Goal: Task Accomplishment & Management: Use online tool/utility

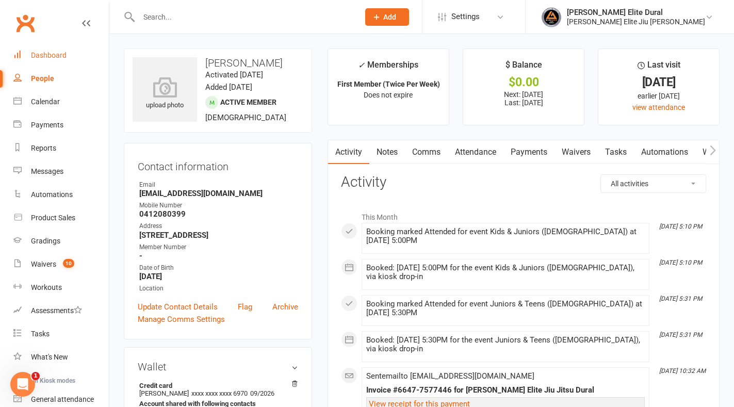
click at [54, 56] on div "Dashboard" at bounding box center [49, 55] width 36 height 8
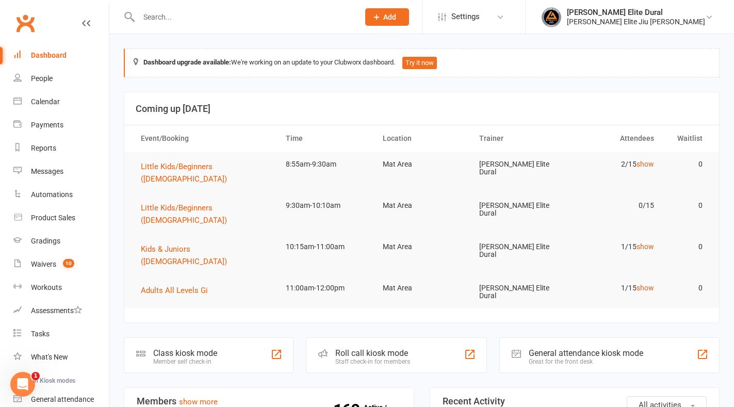
click at [182, 348] on div "Class kiosk mode" at bounding box center [185, 353] width 64 height 10
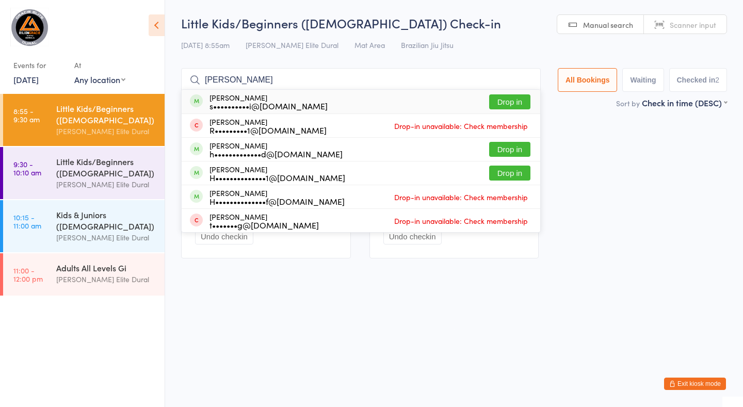
type input "[PERSON_NAME]"
click at [510, 100] on button "Drop in" at bounding box center [509, 101] width 41 height 15
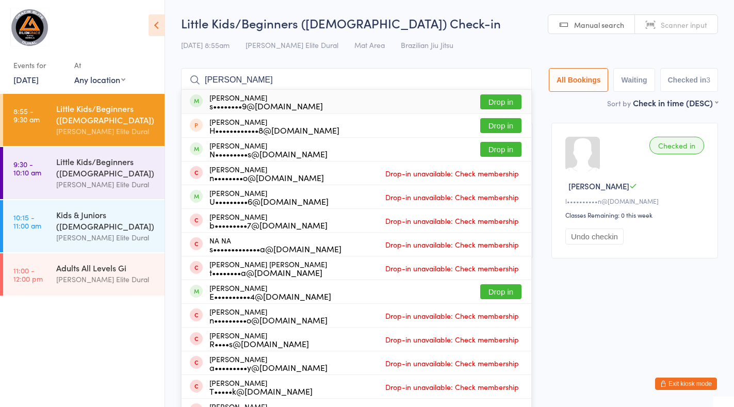
type input "nathan"
click at [507, 101] on button "Drop in" at bounding box center [500, 101] width 41 height 15
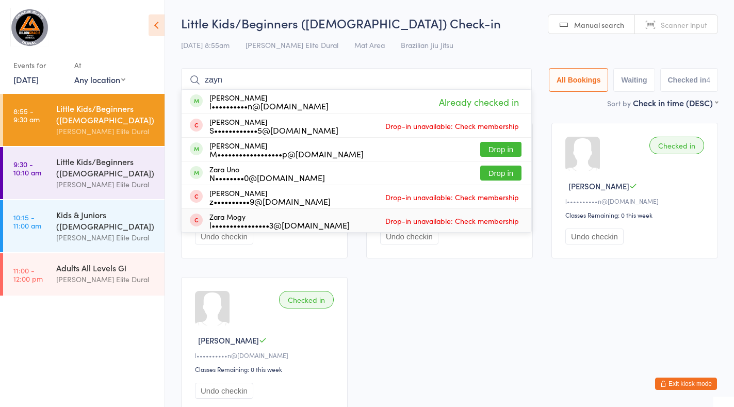
click at [443, 290] on div "Checked in Nathan B s••••••••9@hotmail.com Classes Remaining: 0 this week Undo …" at bounding box center [450, 268] width 556 height 309
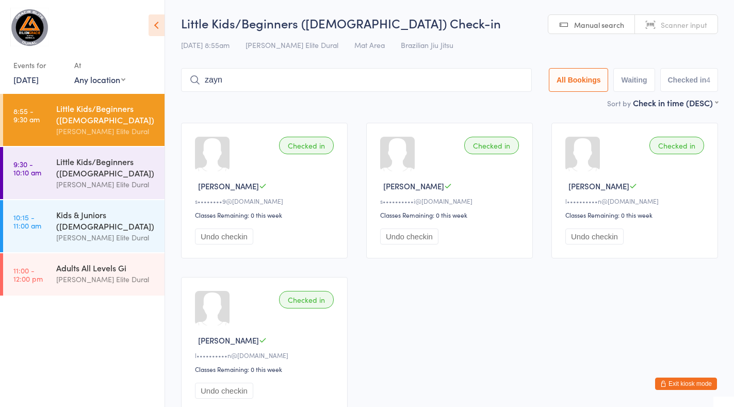
click at [297, 77] on input "zayn" at bounding box center [356, 80] width 351 height 24
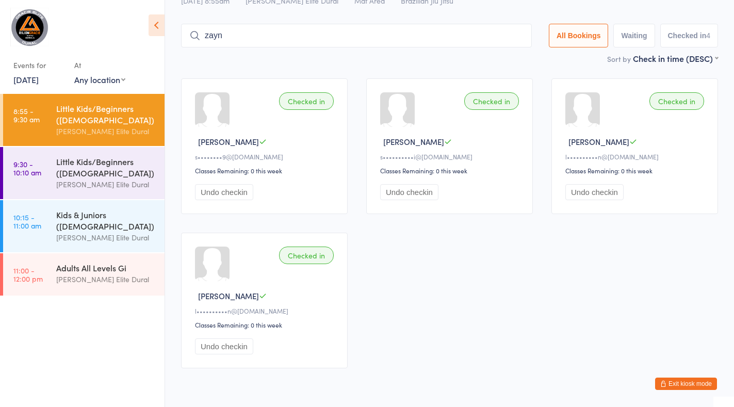
scroll to position [68, 0]
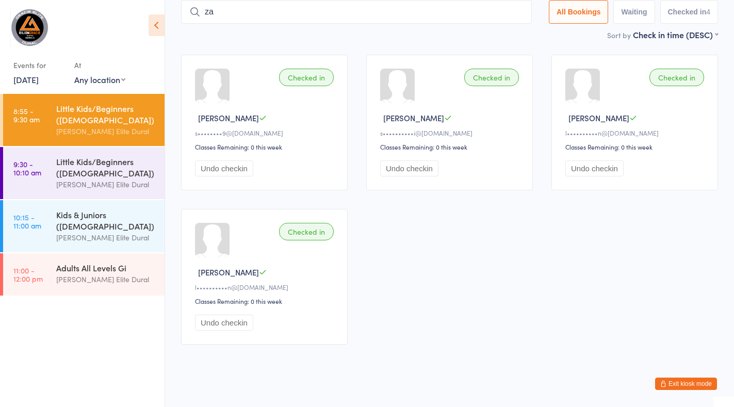
type input "z"
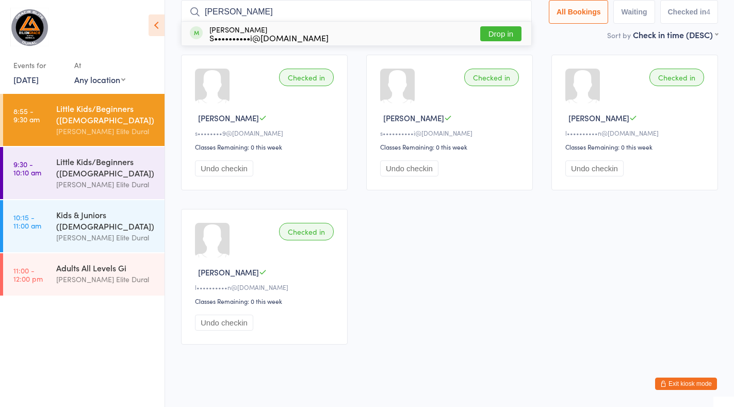
type input "owen"
click at [505, 35] on button "Drop in" at bounding box center [500, 33] width 41 height 15
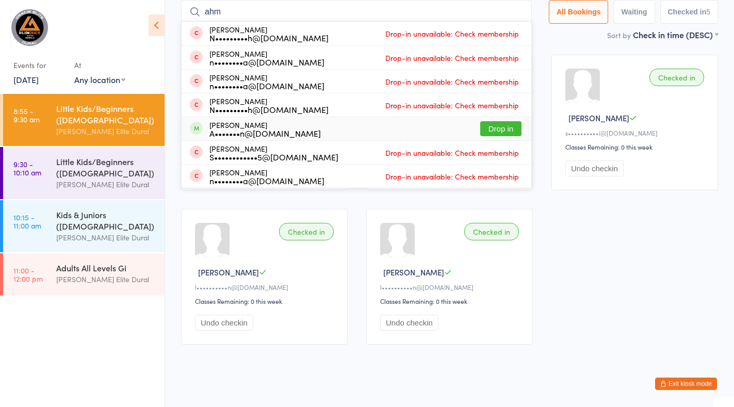
type input "ahm"
click at [499, 129] on button "Drop in" at bounding box center [500, 128] width 41 height 15
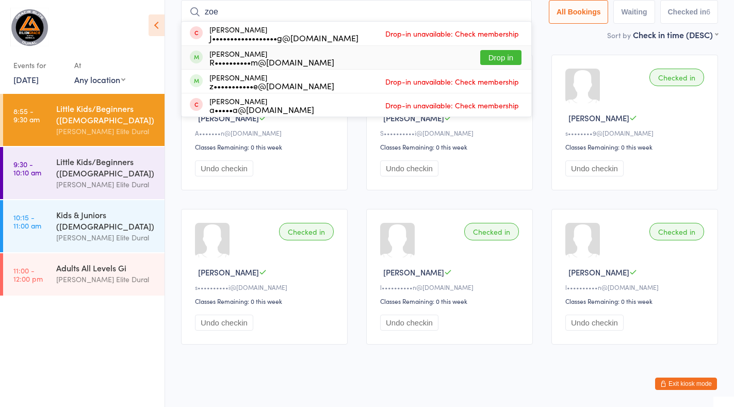
type input "zoe"
click at [507, 59] on button "Drop in" at bounding box center [500, 57] width 41 height 15
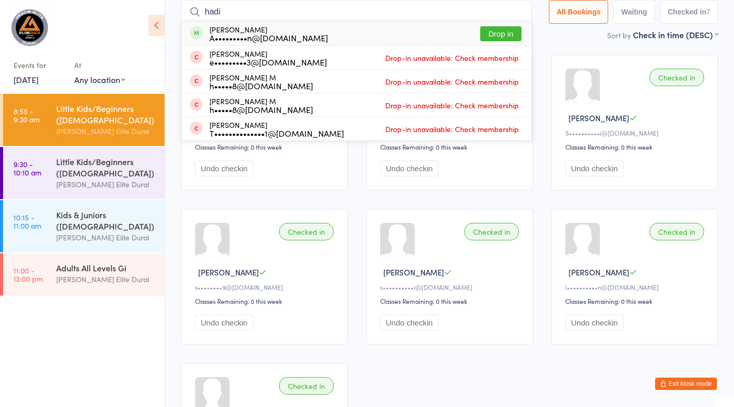
type input "hadi"
click at [494, 34] on button "Drop in" at bounding box center [500, 33] width 41 height 15
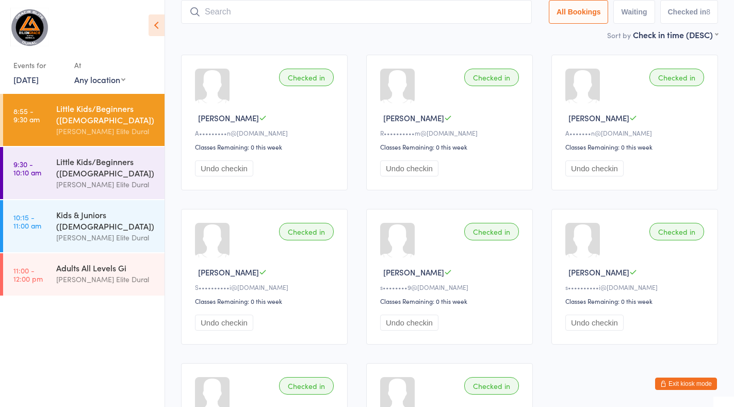
click at [669, 386] on button "Exit kiosk mode" at bounding box center [686, 384] width 62 height 12
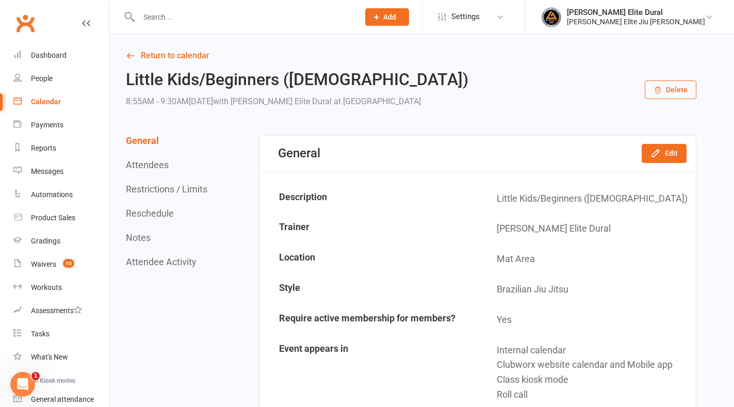
click at [52, 103] on div "Calendar" at bounding box center [46, 102] width 30 height 8
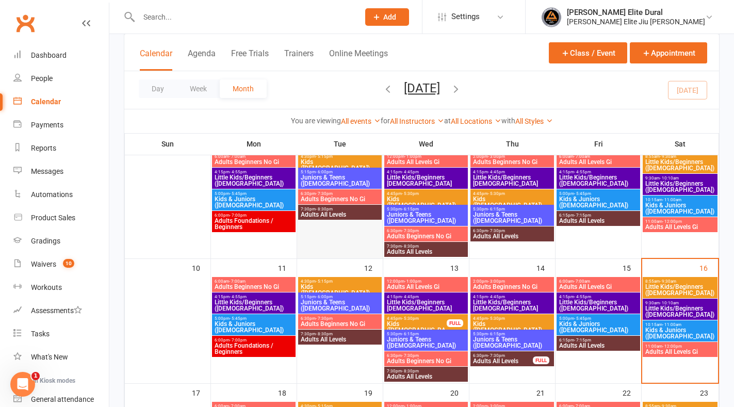
scroll to position [212, 0]
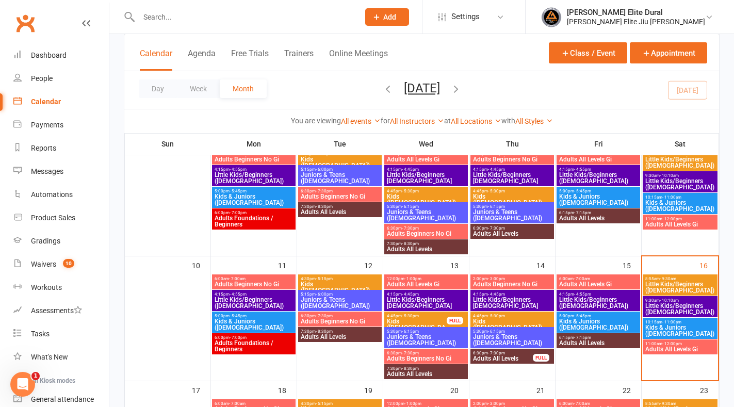
click at [671, 283] on span "Little Kids/Beginners ([DEMOGRAPHIC_DATA])" at bounding box center [680, 287] width 71 height 12
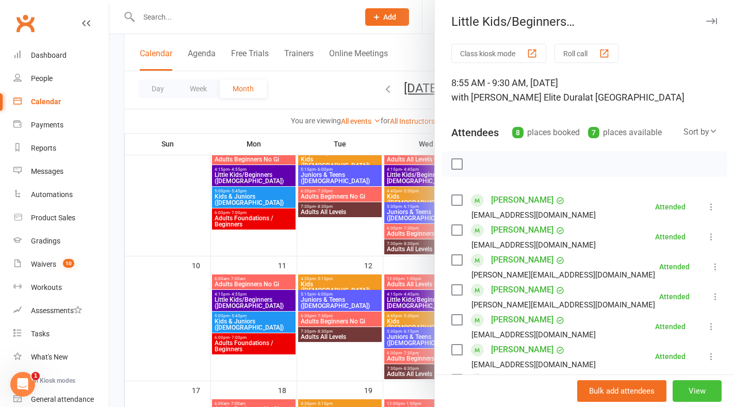
click at [673, 395] on button "View" at bounding box center [697, 391] width 49 height 22
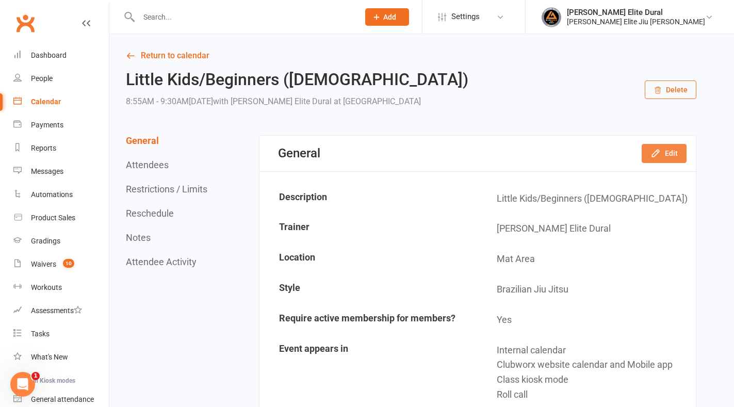
click at [670, 158] on button "Edit" at bounding box center [664, 153] width 45 height 19
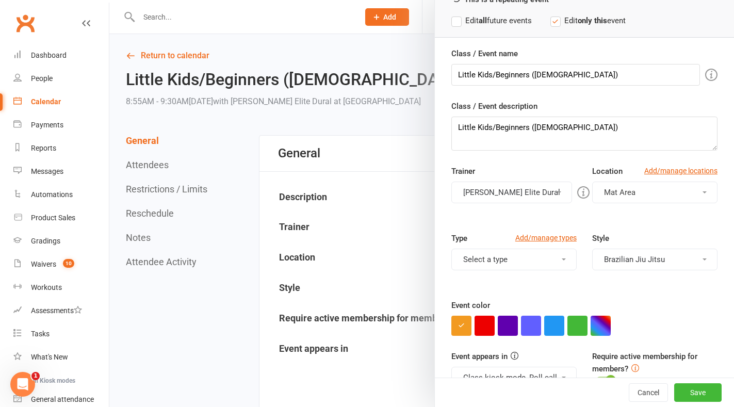
scroll to position [86, 0]
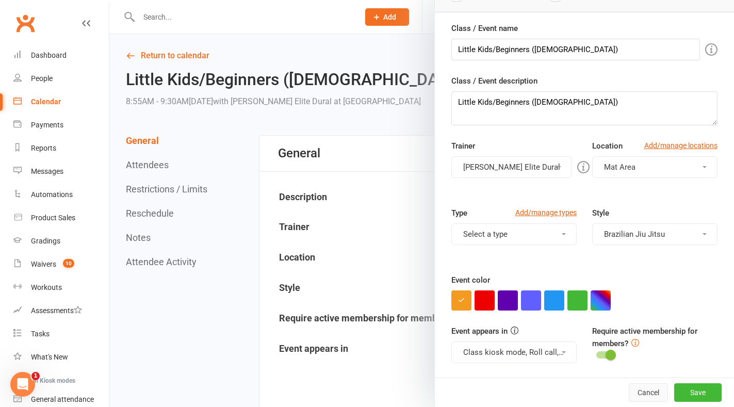
click at [629, 399] on button "Cancel" at bounding box center [648, 392] width 39 height 19
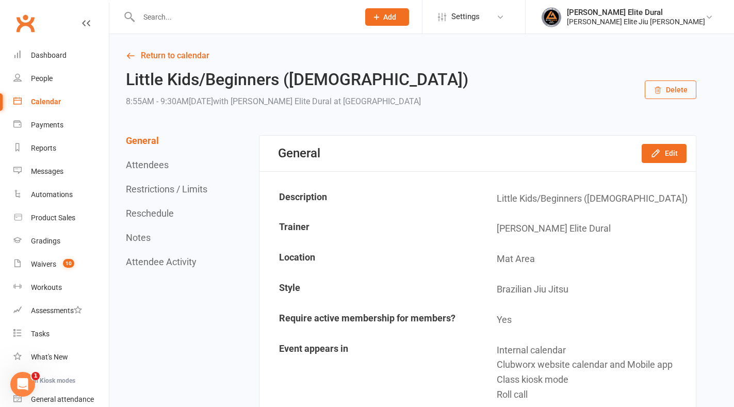
click at [149, 188] on button "Restrictions / Limits" at bounding box center [167, 189] width 82 height 11
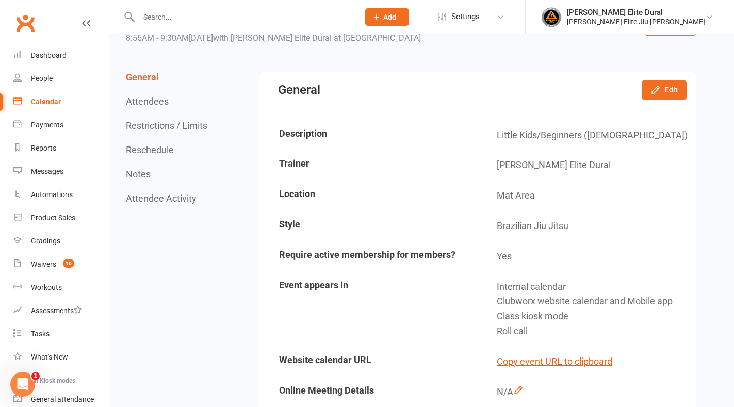
scroll to position [0, 0]
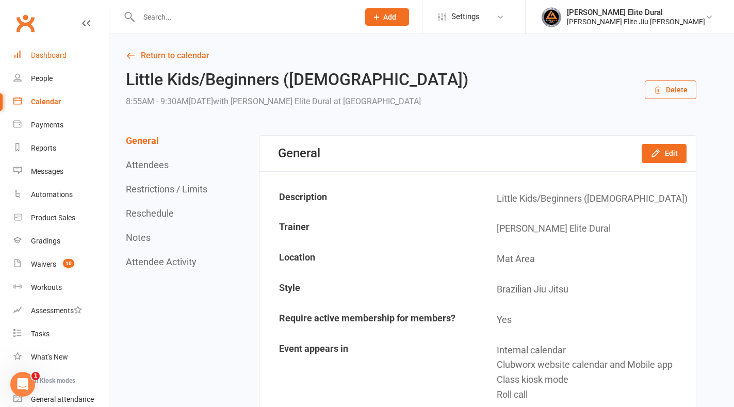
click at [52, 53] on div "Dashboard" at bounding box center [49, 55] width 36 height 8
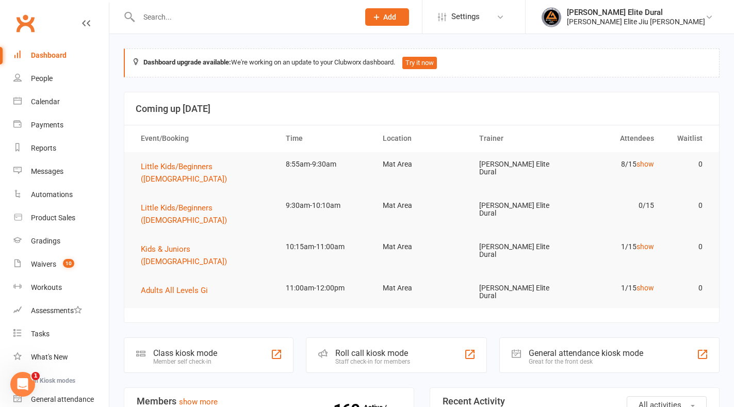
click at [202, 358] on div "Member self check-in" at bounding box center [185, 361] width 64 height 7
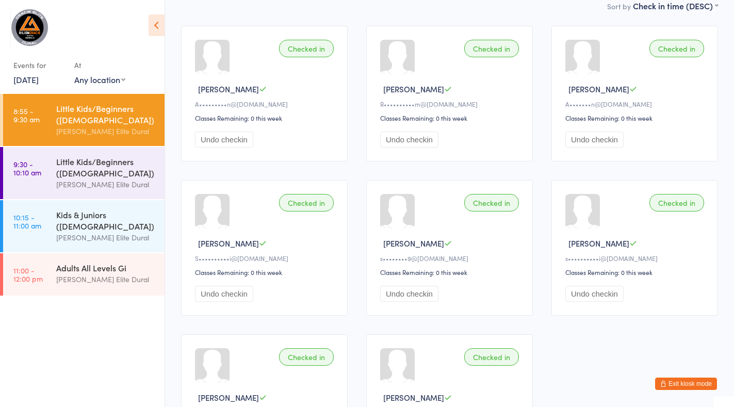
scroll to position [149, 0]
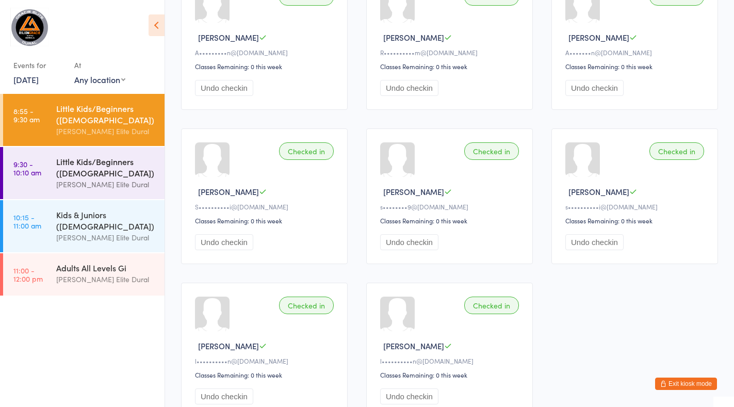
click at [106, 169] on div "Little Kids/Beginners ([DEMOGRAPHIC_DATA])" at bounding box center [106, 167] width 100 height 23
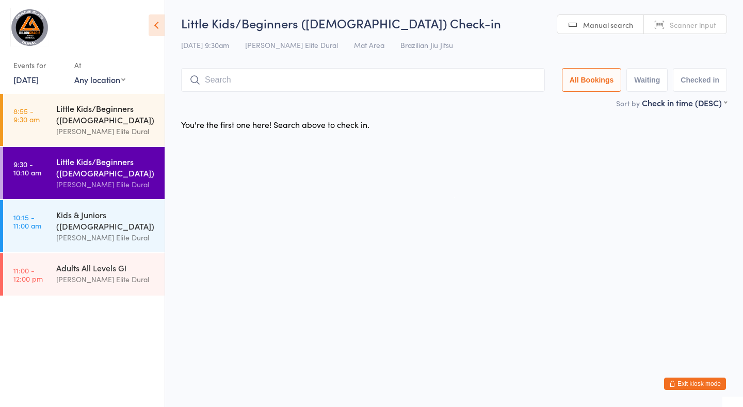
click at [73, 127] on div "[PERSON_NAME] Elite Dural" at bounding box center [106, 131] width 100 height 12
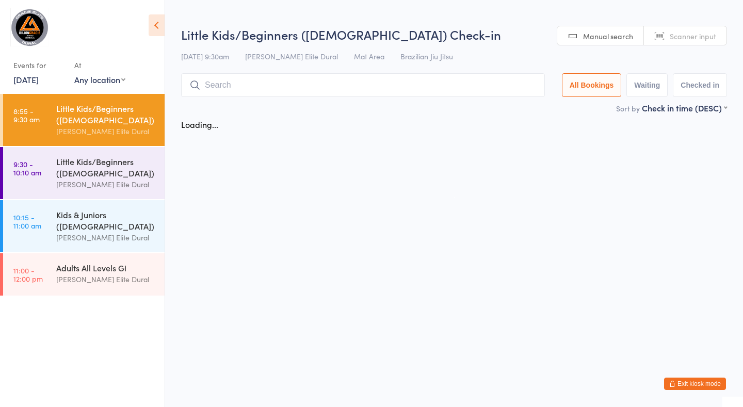
click at [73, 127] on div "[PERSON_NAME] Elite Dural" at bounding box center [106, 131] width 100 height 12
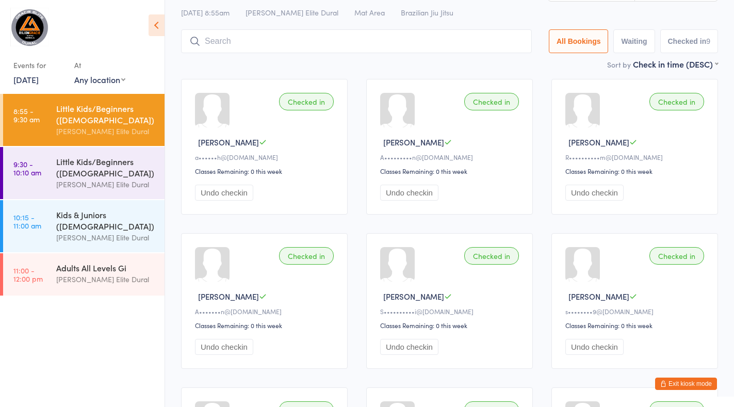
scroll to position [43, 0]
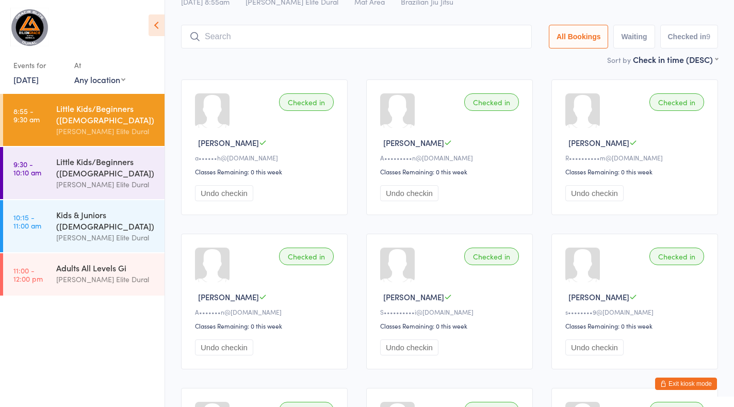
click at [685, 381] on button "Exit kiosk mode" at bounding box center [686, 384] width 62 height 12
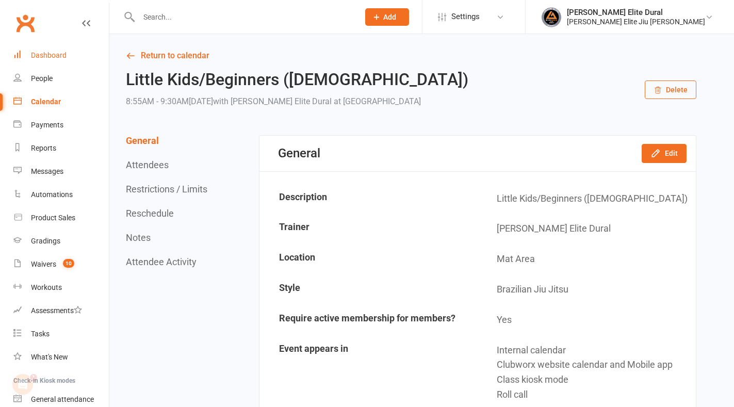
click at [56, 57] on div "Dashboard" at bounding box center [49, 55] width 36 height 8
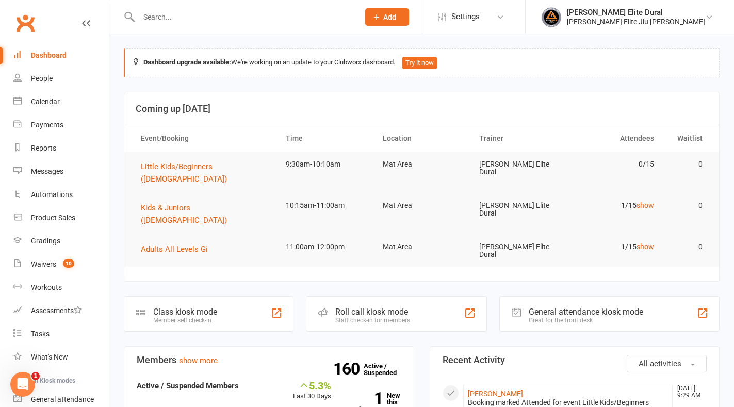
click at [188, 307] on div "Class kiosk mode" at bounding box center [185, 312] width 64 height 10
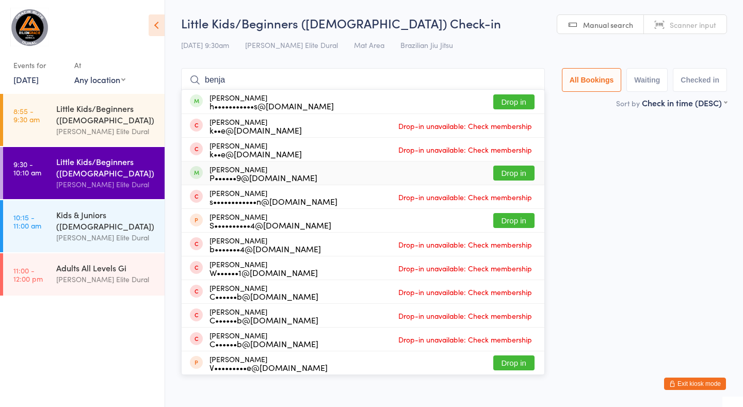
type input "benja"
click at [515, 172] on button "Drop in" at bounding box center [513, 173] width 41 height 15
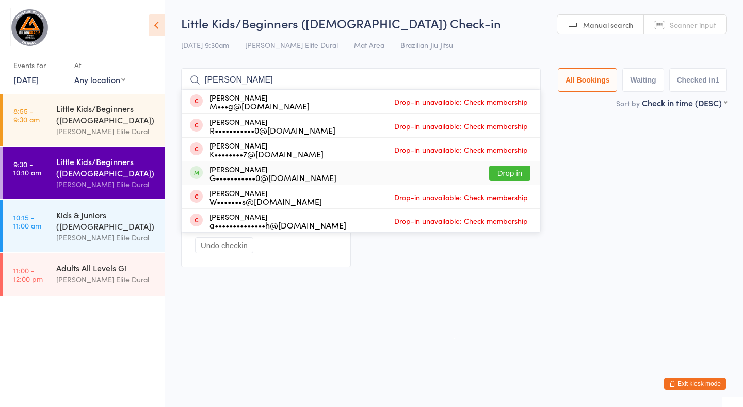
type input "logan"
click at [515, 172] on button "Drop in" at bounding box center [509, 173] width 41 height 15
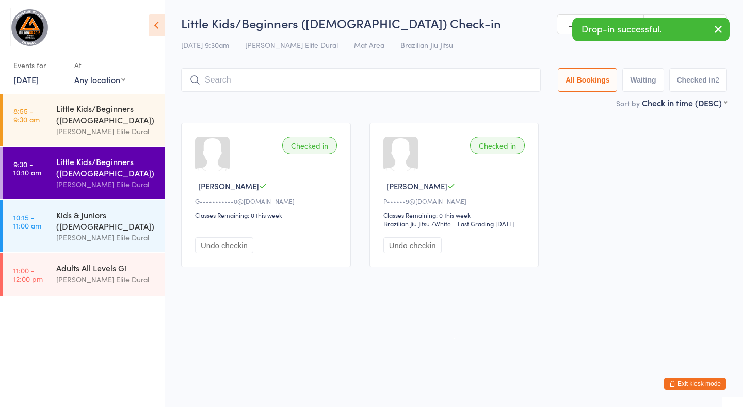
click at [680, 381] on button "Exit kiosk mode" at bounding box center [695, 384] width 62 height 12
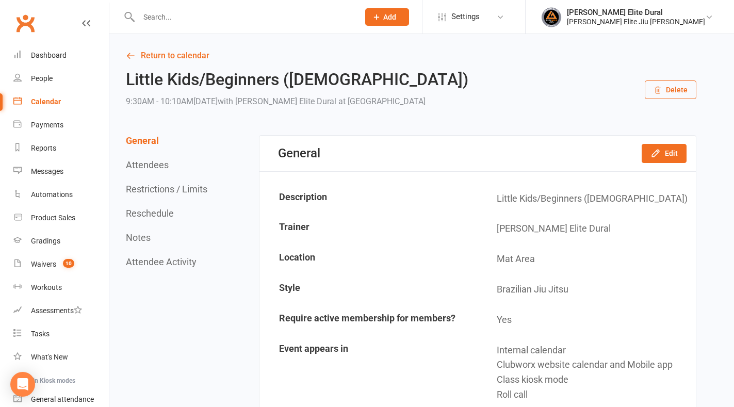
click at [166, 18] on input "text" at bounding box center [244, 17] width 216 height 14
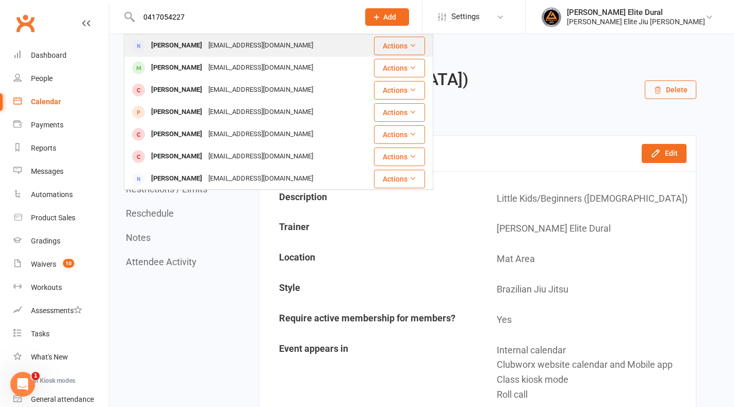
type input "0417054227"
click at [207, 47] on div "debbieabarrett@gmail.com" at bounding box center [260, 45] width 111 height 15
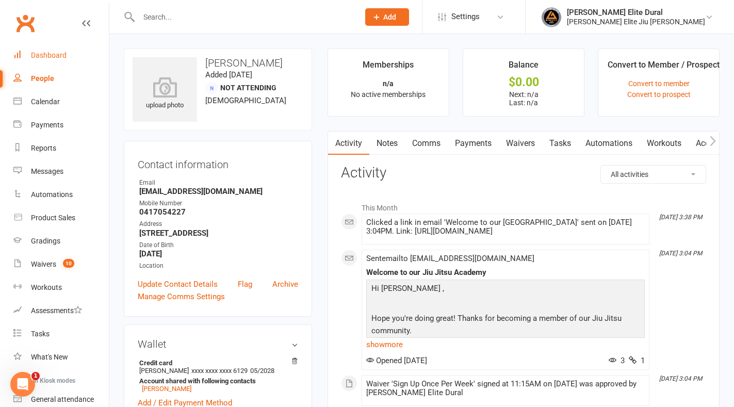
click at [43, 55] on div "Dashboard" at bounding box center [49, 55] width 36 height 8
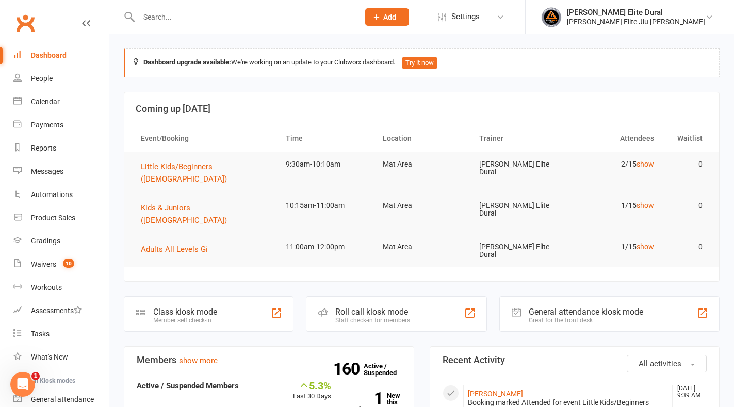
click at [196, 307] on div "Class kiosk mode" at bounding box center [185, 312] width 64 height 10
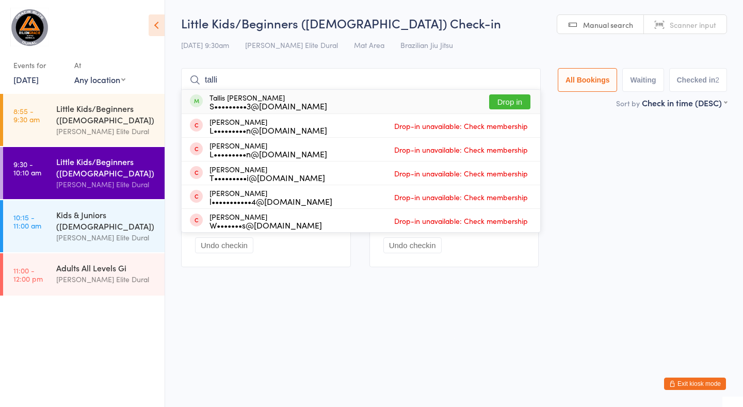
type input "talli"
click at [509, 103] on button "Drop in" at bounding box center [509, 101] width 41 height 15
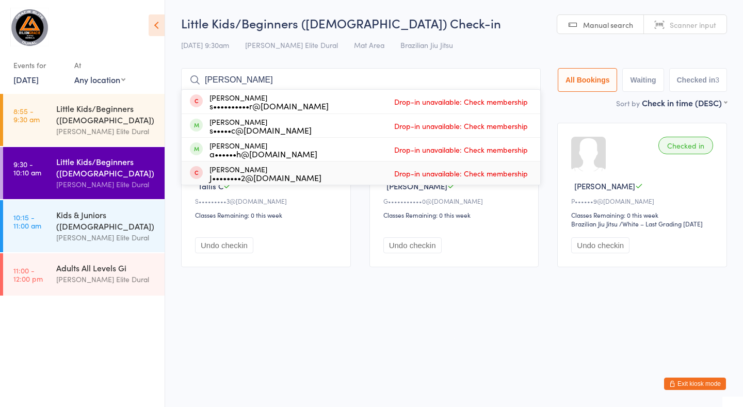
type input "[PERSON_NAME]"
click at [686, 381] on button "Exit kiosk mode" at bounding box center [695, 384] width 62 height 12
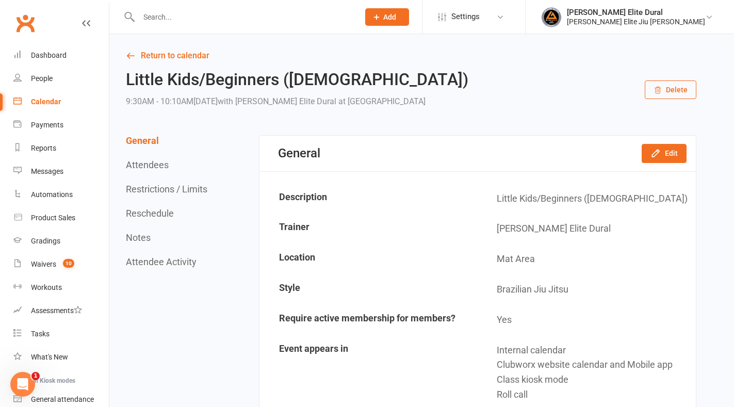
click at [180, 23] on input "text" at bounding box center [244, 17] width 216 height 14
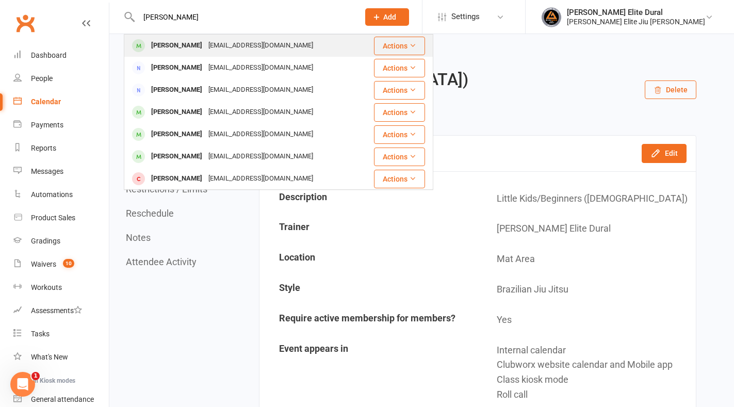
type input "evely"
click at [213, 45] on div "ashleigh@hannelly.org" at bounding box center [260, 45] width 111 height 15
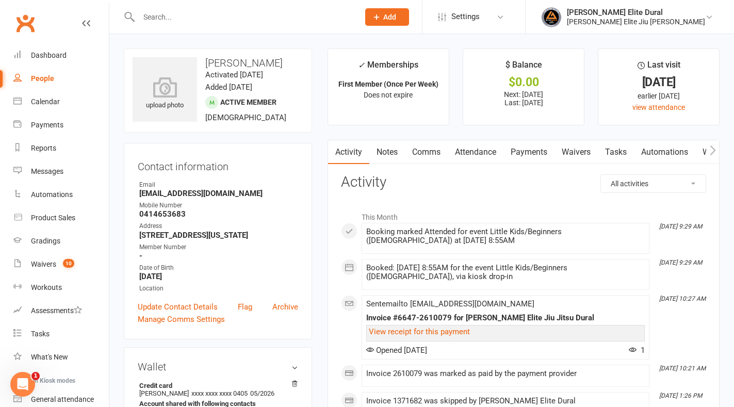
click at [472, 146] on link "Attendance" at bounding box center [476, 152] width 56 height 24
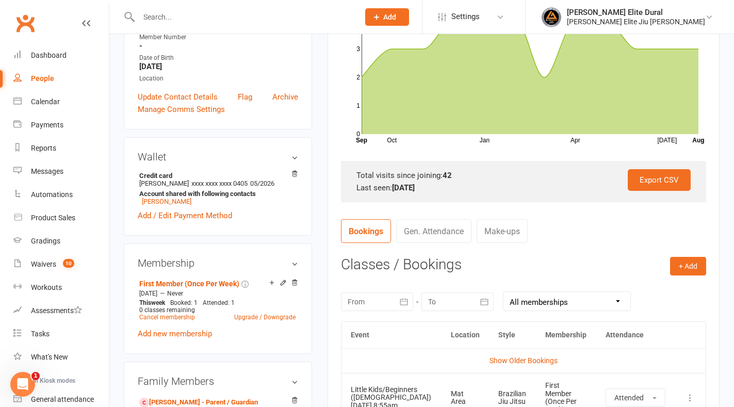
scroll to position [217, 0]
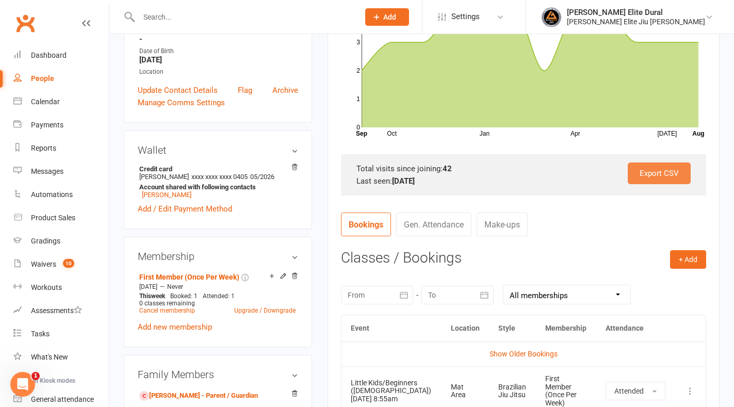
click at [662, 171] on link "Export CSV" at bounding box center [659, 174] width 63 height 22
click at [61, 51] on link "Dashboard" at bounding box center [60, 55] width 95 height 23
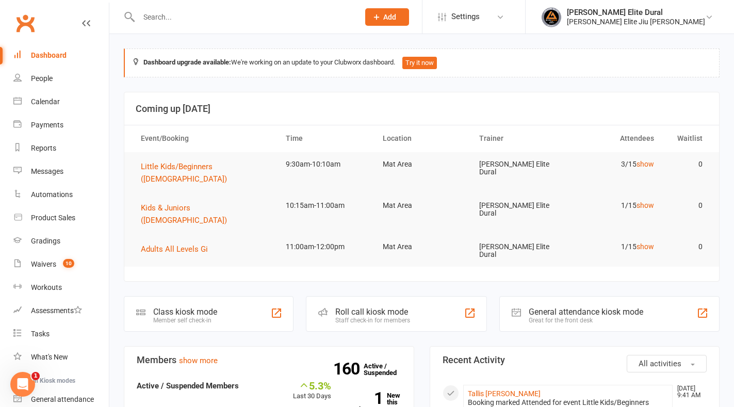
click at [188, 307] on div "Class kiosk mode" at bounding box center [185, 312] width 64 height 10
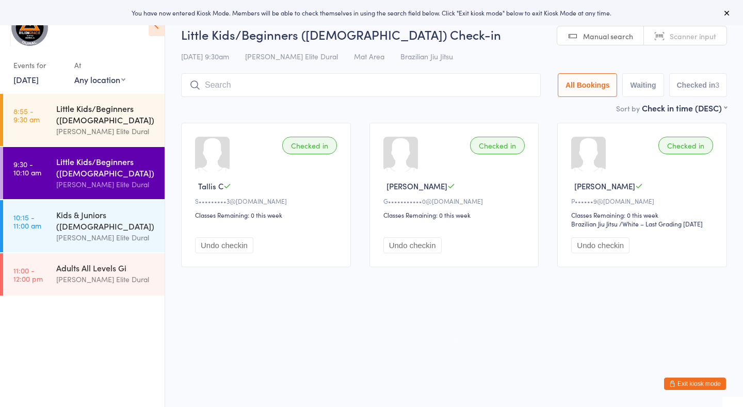
click at [111, 112] on div "Little Kids/Beginners ([DEMOGRAPHIC_DATA])" at bounding box center [106, 114] width 100 height 23
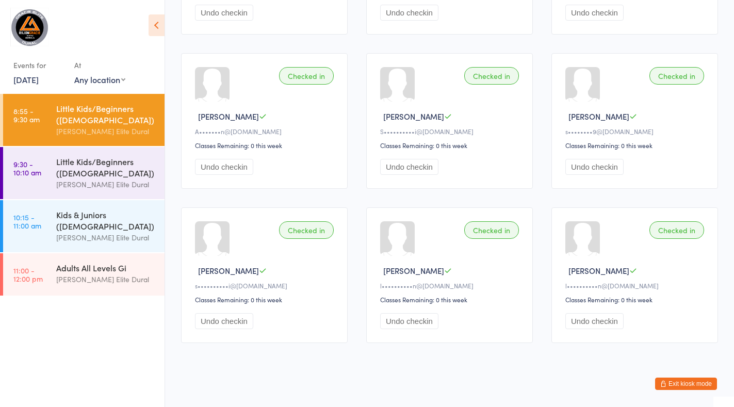
scroll to position [232, 0]
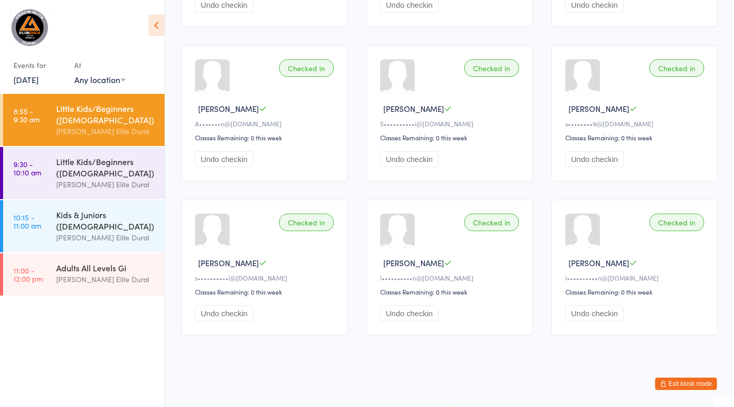
click at [675, 381] on button "Exit kiosk mode" at bounding box center [686, 384] width 62 height 12
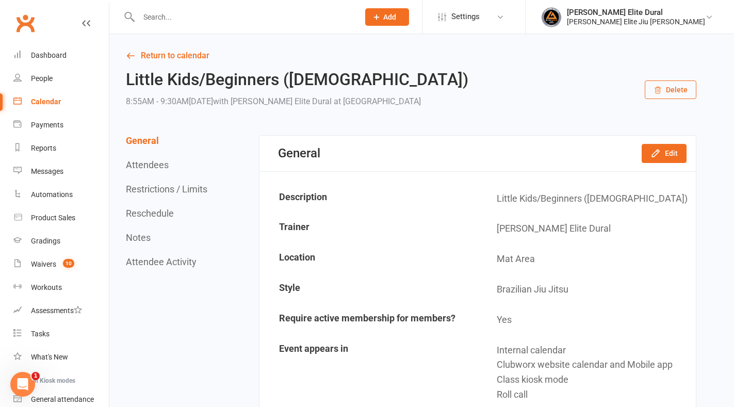
click at [54, 102] on div "Calendar" at bounding box center [46, 102] width 30 height 8
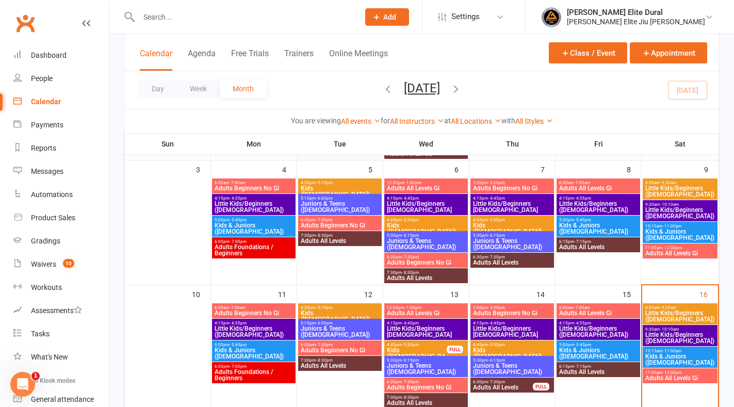
scroll to position [185, 0]
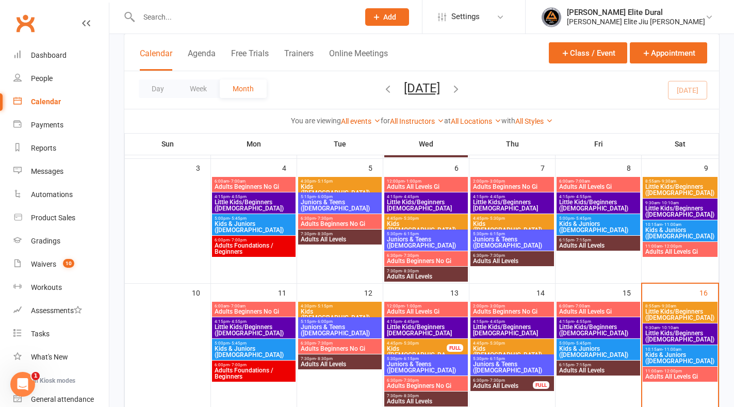
click at [673, 304] on span "- 9:30am" at bounding box center [668, 306] width 17 height 5
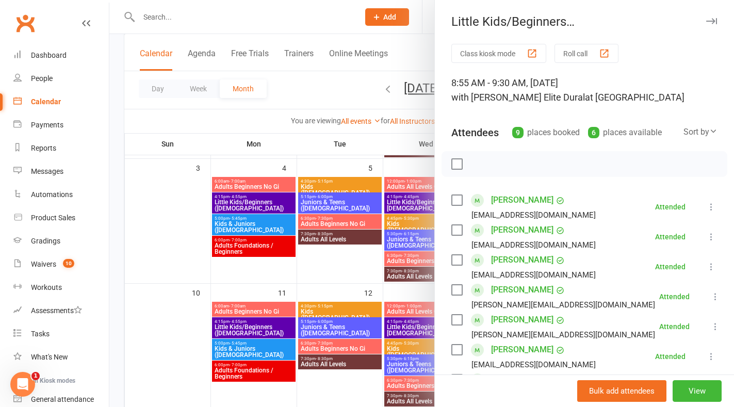
click at [706, 270] on icon at bounding box center [711, 267] width 10 height 10
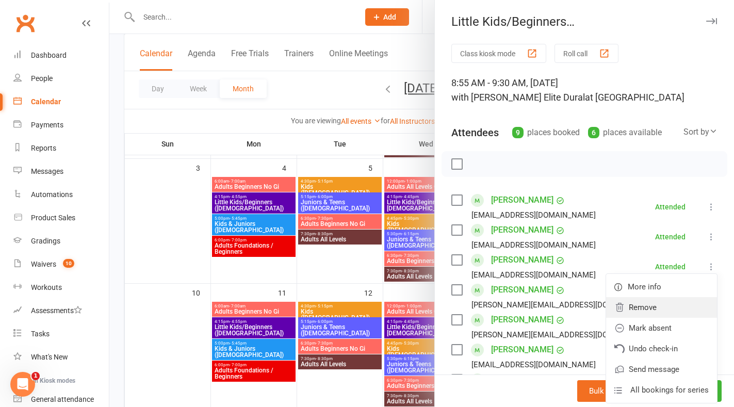
click at [638, 309] on link "Remove" at bounding box center [661, 307] width 111 height 21
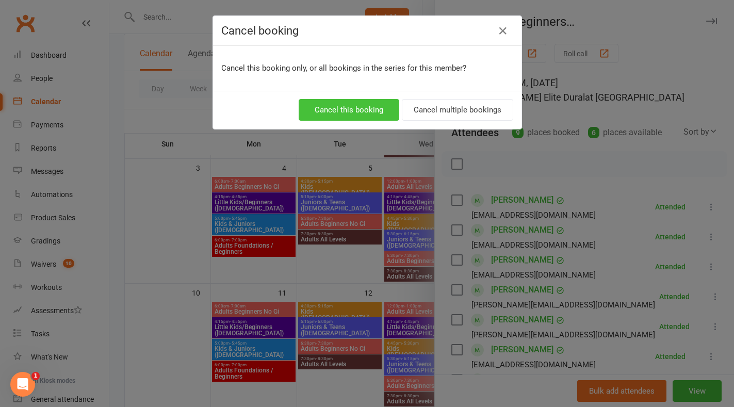
click at [346, 107] on button "Cancel this booking" at bounding box center [349, 110] width 101 height 22
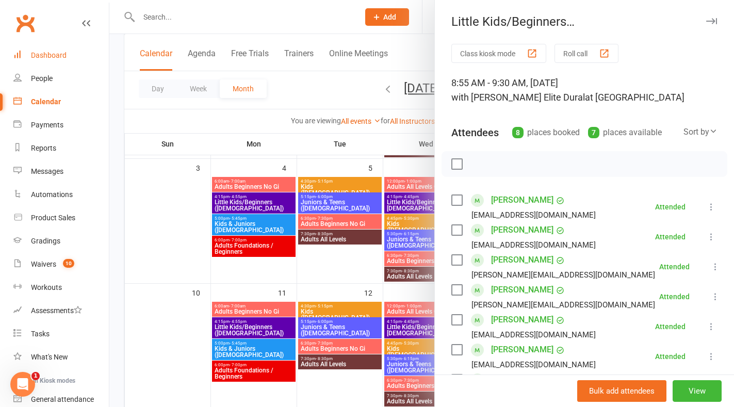
click at [49, 58] on div "Dashboard" at bounding box center [49, 55] width 36 height 8
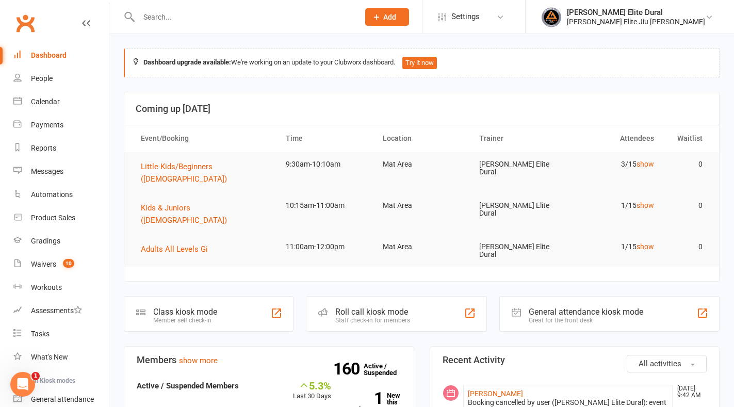
click at [198, 317] on div "Member self check-in" at bounding box center [185, 320] width 64 height 7
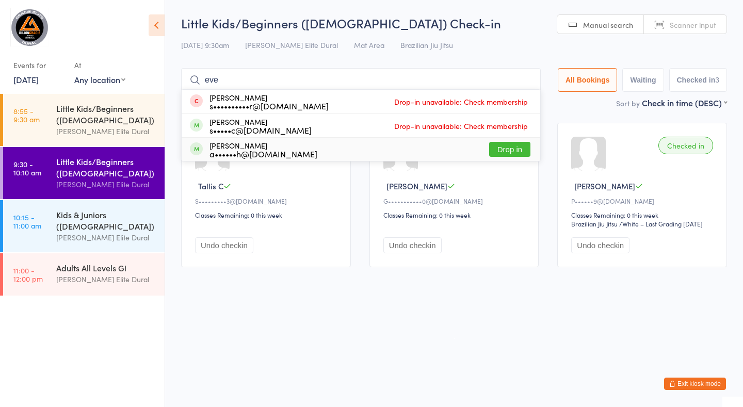
type input "eve"
click at [502, 149] on button "Drop in" at bounding box center [509, 149] width 41 height 15
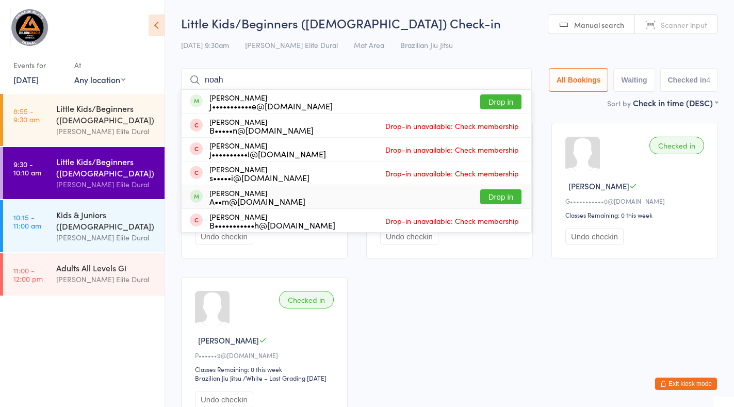
type input "noah"
click at [507, 194] on button "Drop in" at bounding box center [500, 196] width 41 height 15
